Goal: Task Accomplishment & Management: Manage account settings

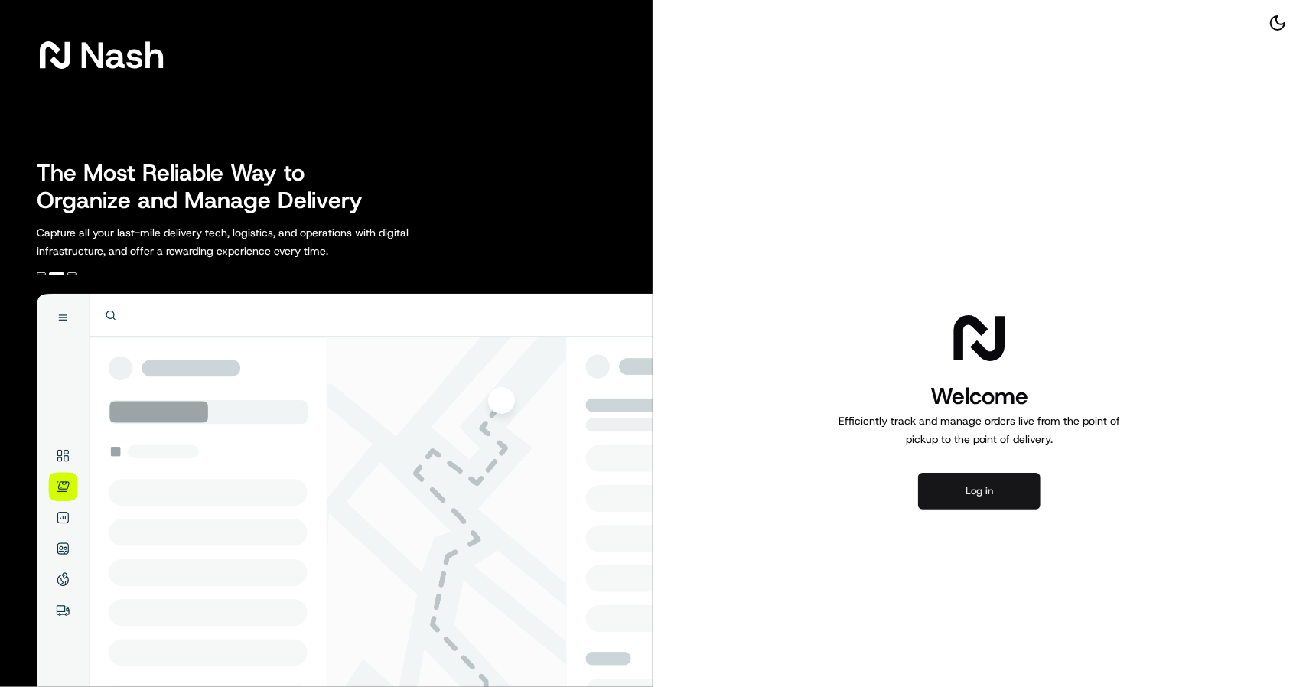
click at [964, 486] on button "Log in" at bounding box center [979, 491] width 122 height 37
